Goal: Task Accomplishment & Management: Complete application form

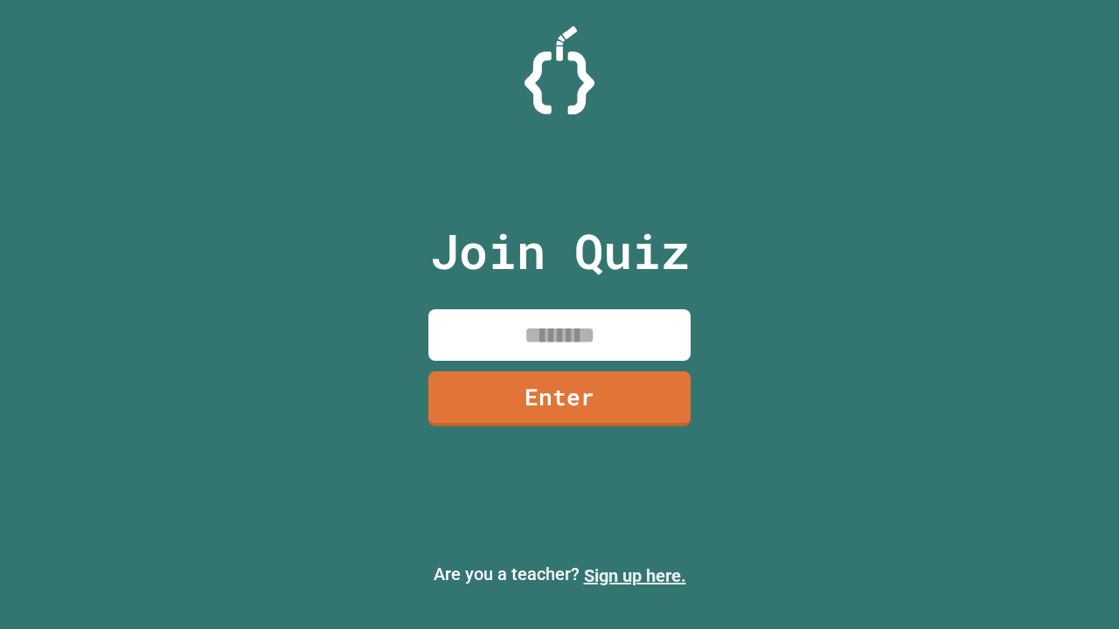
click at [635, 576] on link "Sign up here." at bounding box center [635, 576] width 102 height 21
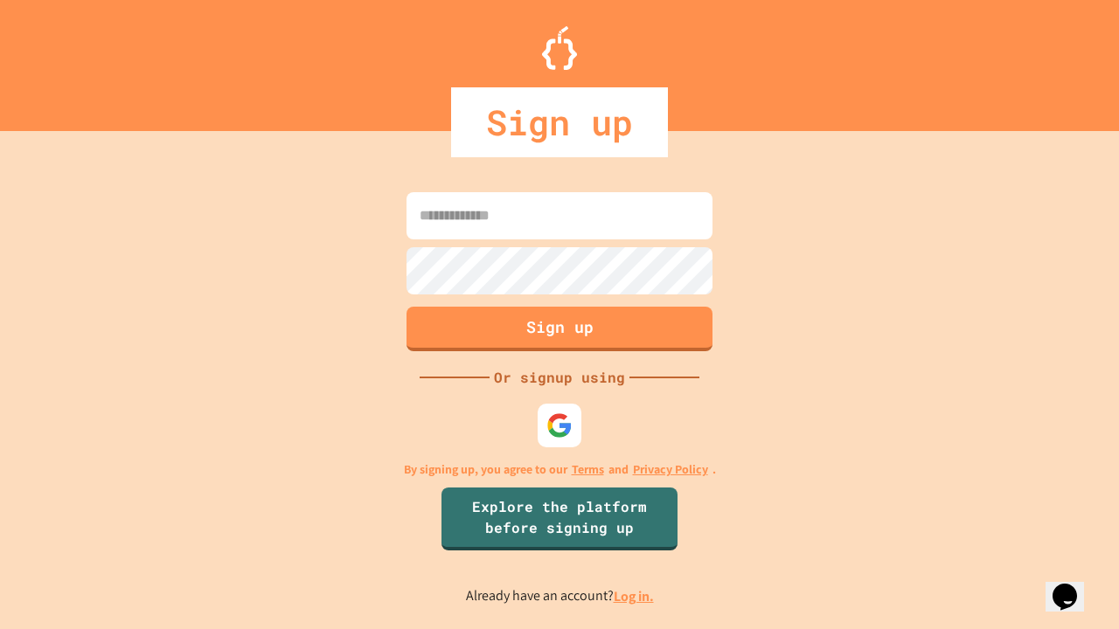
click at [635, 596] on link "Log in." at bounding box center [634, 596] width 40 height 18
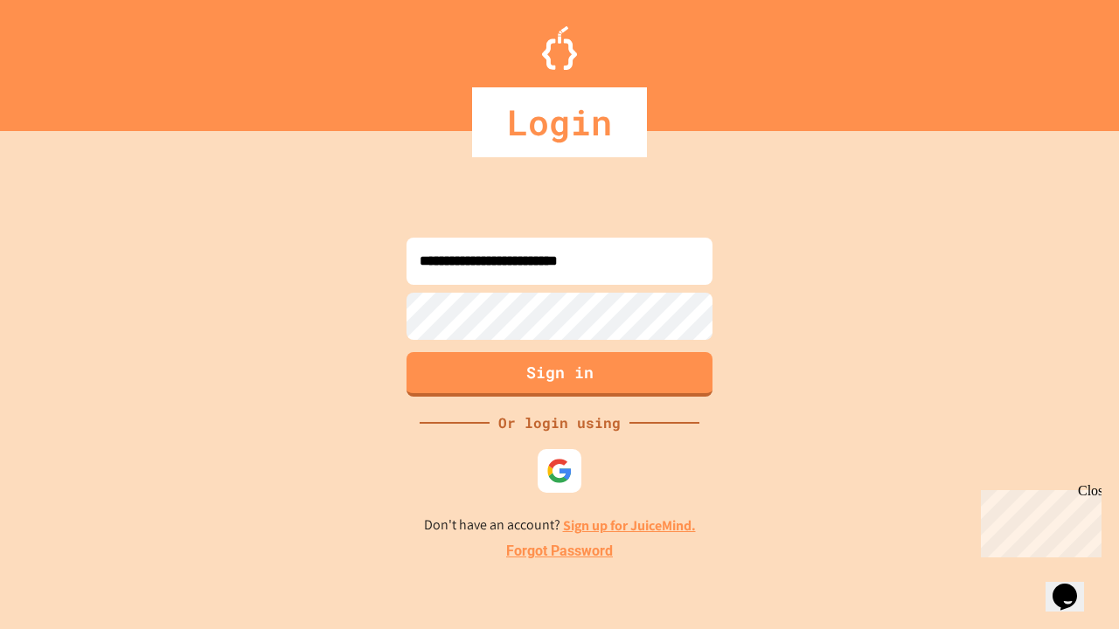
type input "**********"
